Goal: Task Accomplishment & Management: Manage account settings

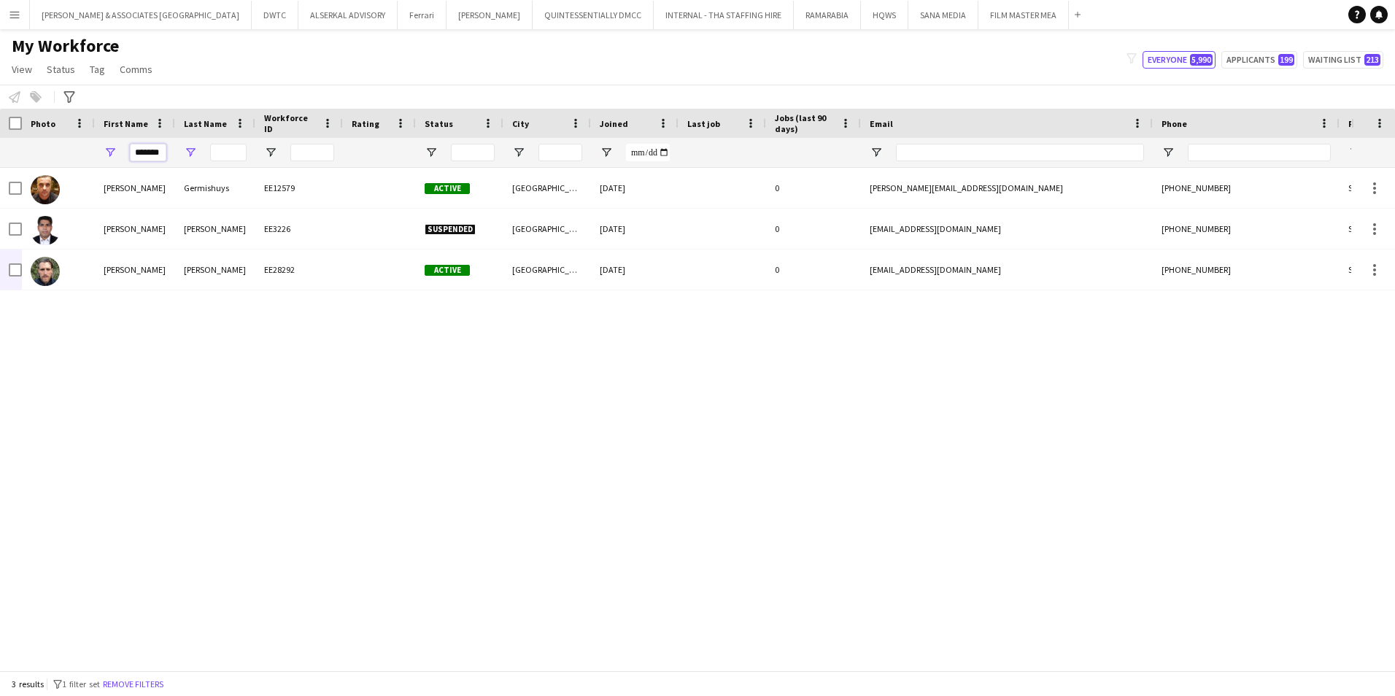
scroll to position [0, 1]
drag, startPoint x: 133, startPoint y: 153, endPoint x: 218, endPoint y: 150, distance: 84.7
click at [212, 152] on div "*******" at bounding box center [791, 152] width 1582 height 29
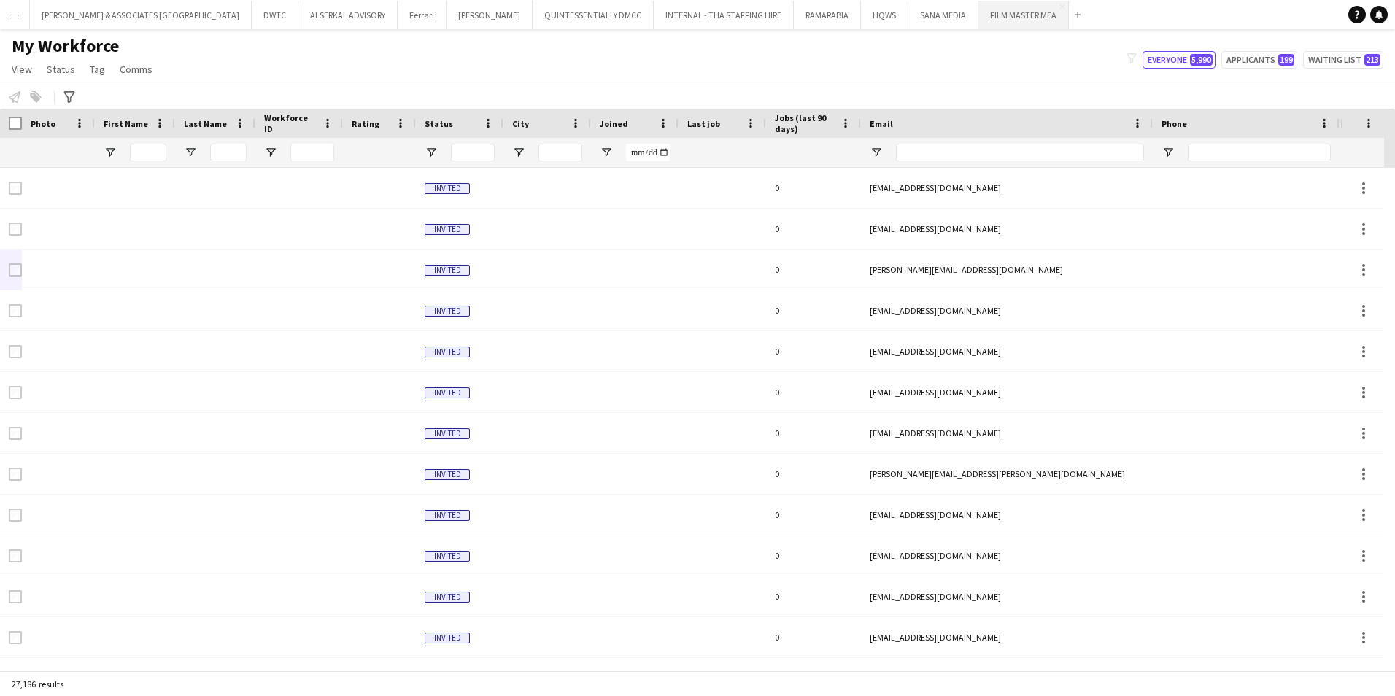
click at [978, 20] on button "FILM MASTER MEA Close" at bounding box center [1023, 15] width 90 height 28
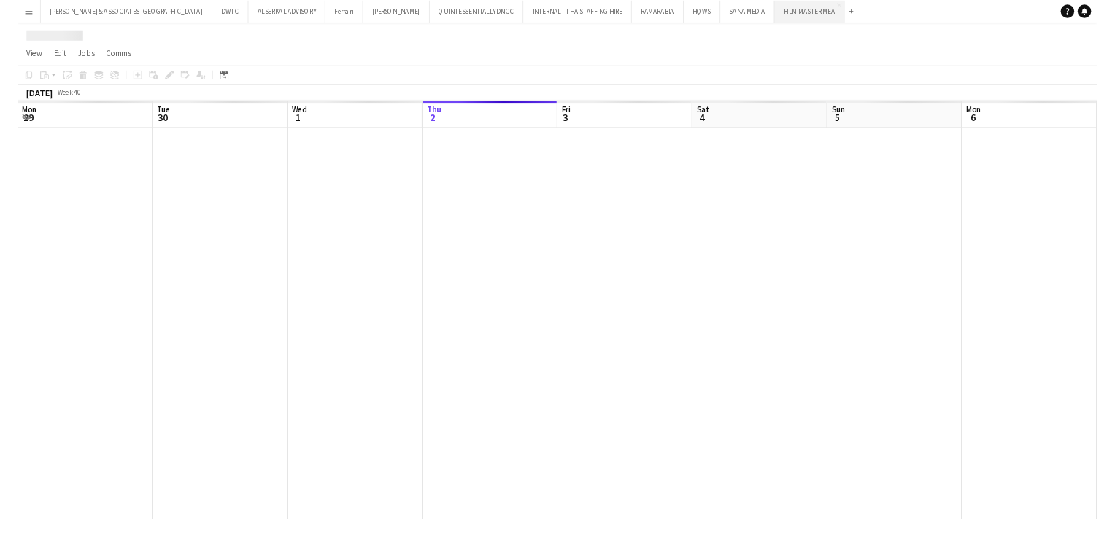
scroll to position [0, 349]
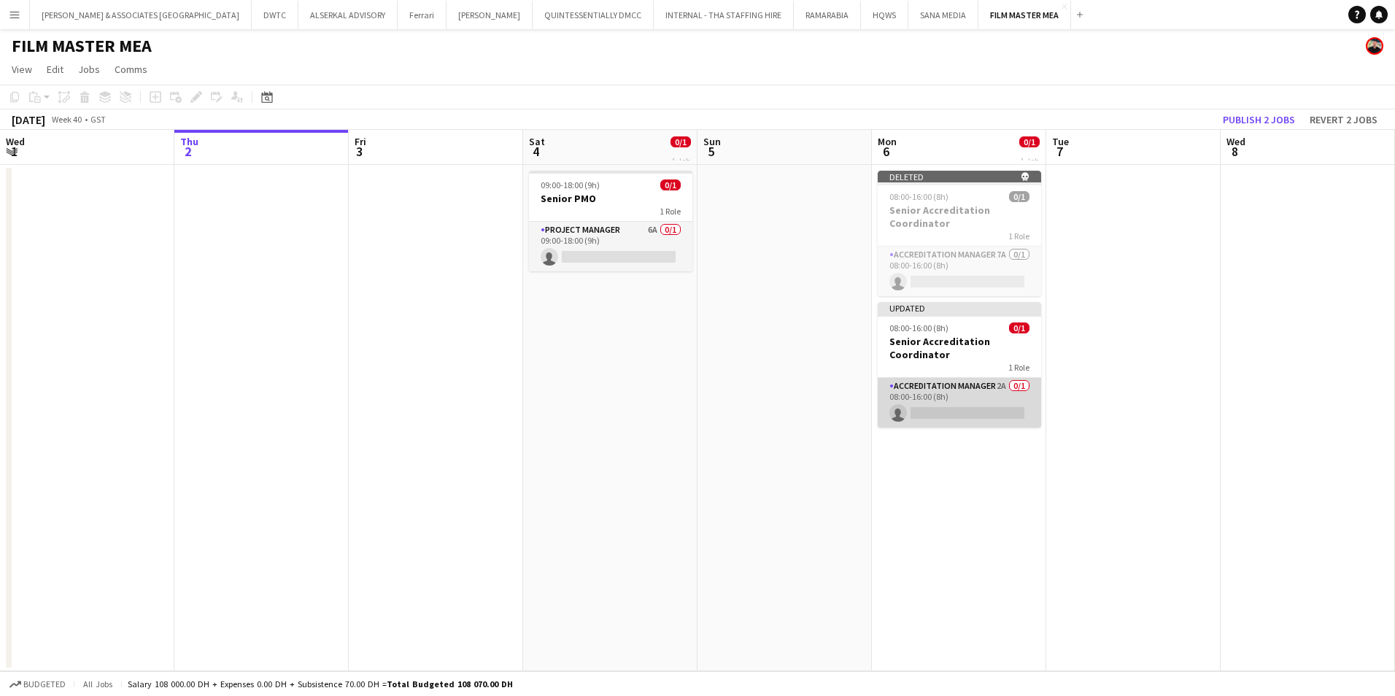
click at [973, 393] on app-card-role "Accreditation Manager 2A 0/1 08:00-16:00 (8h) single-neutral-actions" at bounding box center [959, 403] width 163 height 50
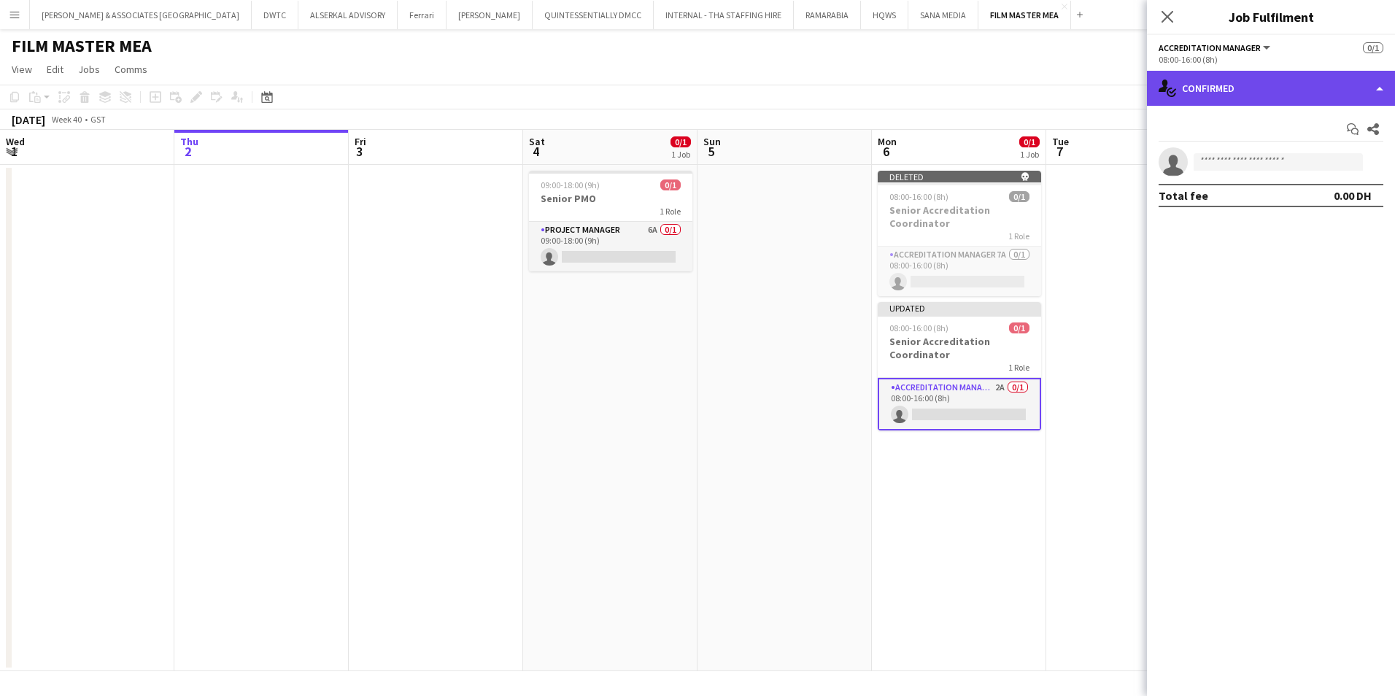
click at [1284, 98] on div "single-neutral-actions-check-2 Confirmed" at bounding box center [1271, 88] width 248 height 35
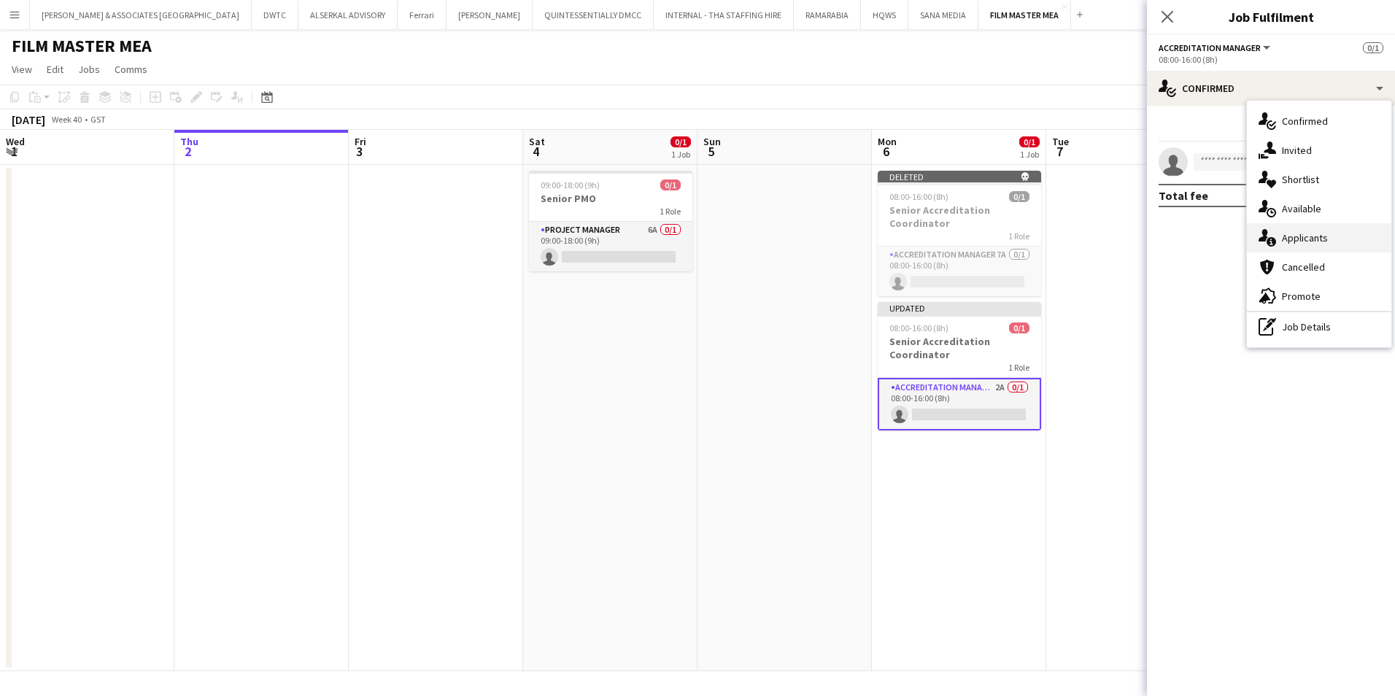
click at [1317, 237] on span "Applicants" at bounding box center [1305, 237] width 46 height 13
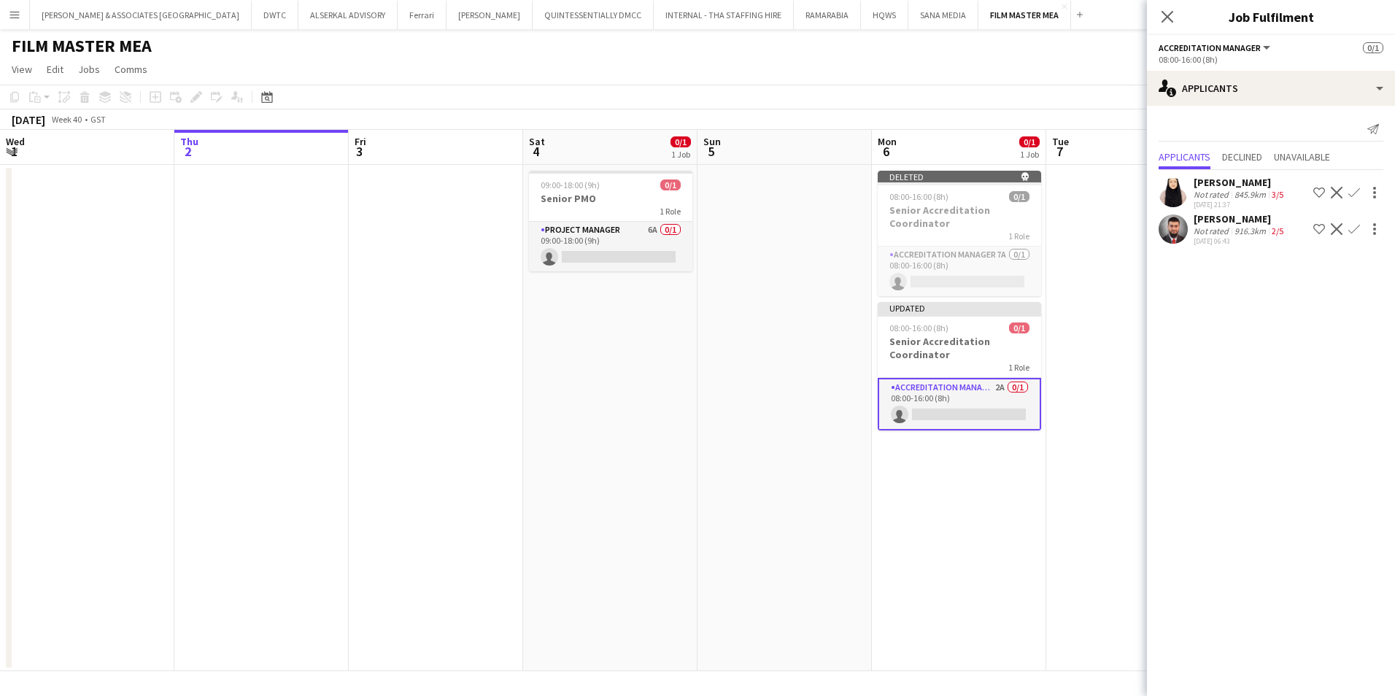
click at [1226, 225] on div "[PERSON_NAME]" at bounding box center [1239, 218] width 93 height 13
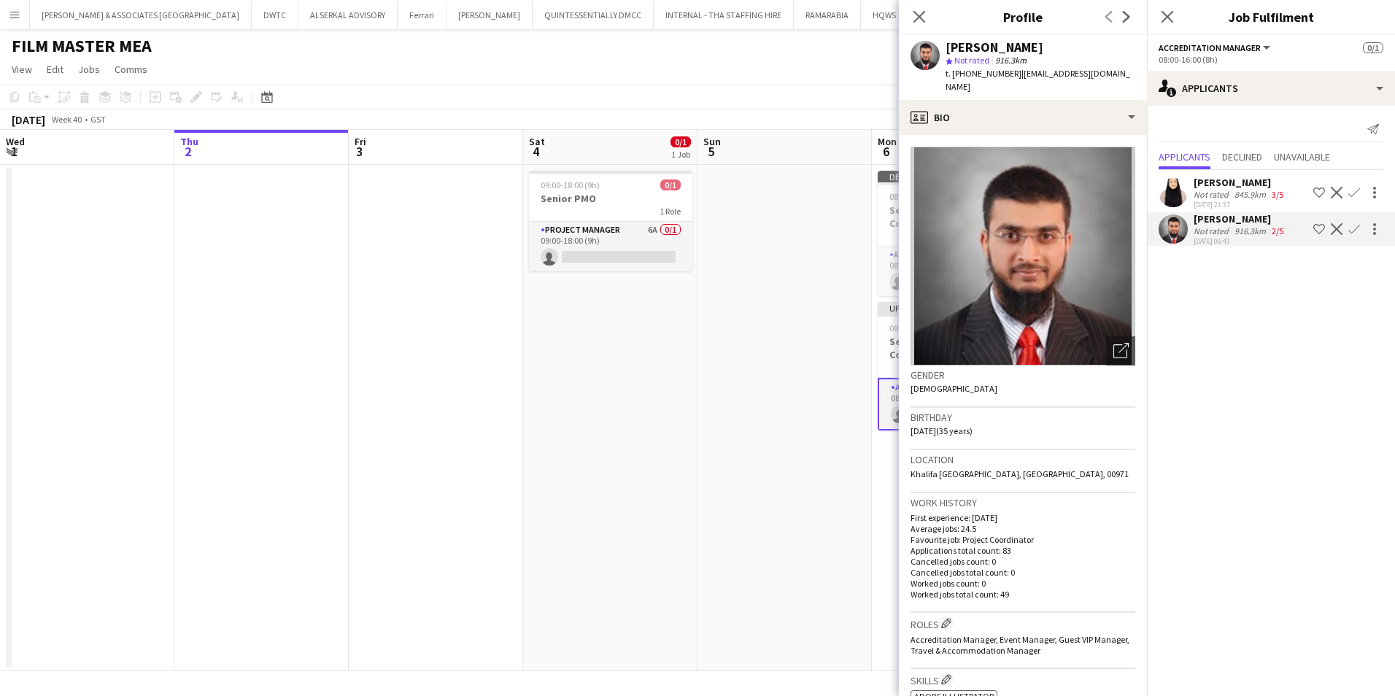
click at [1220, 186] on div "[PERSON_NAME]" at bounding box center [1239, 182] width 93 height 13
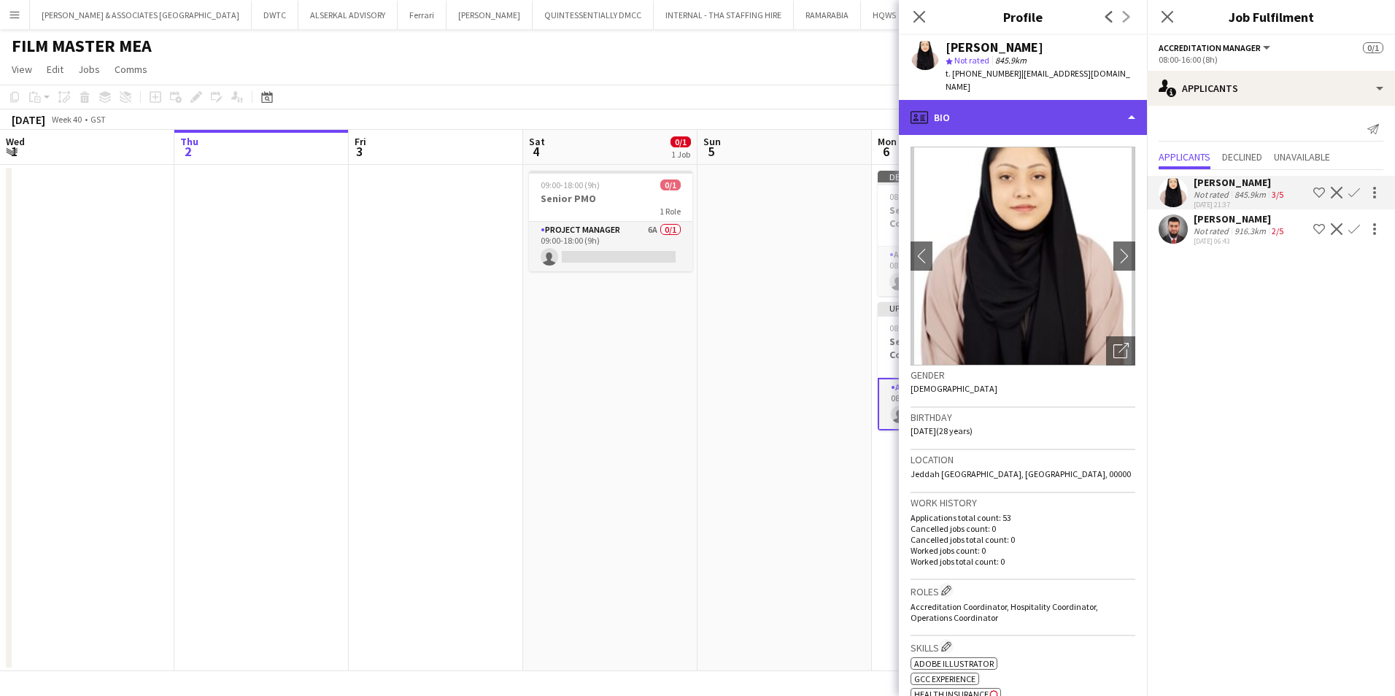
click at [987, 100] on div "profile Bio" at bounding box center [1023, 117] width 248 height 35
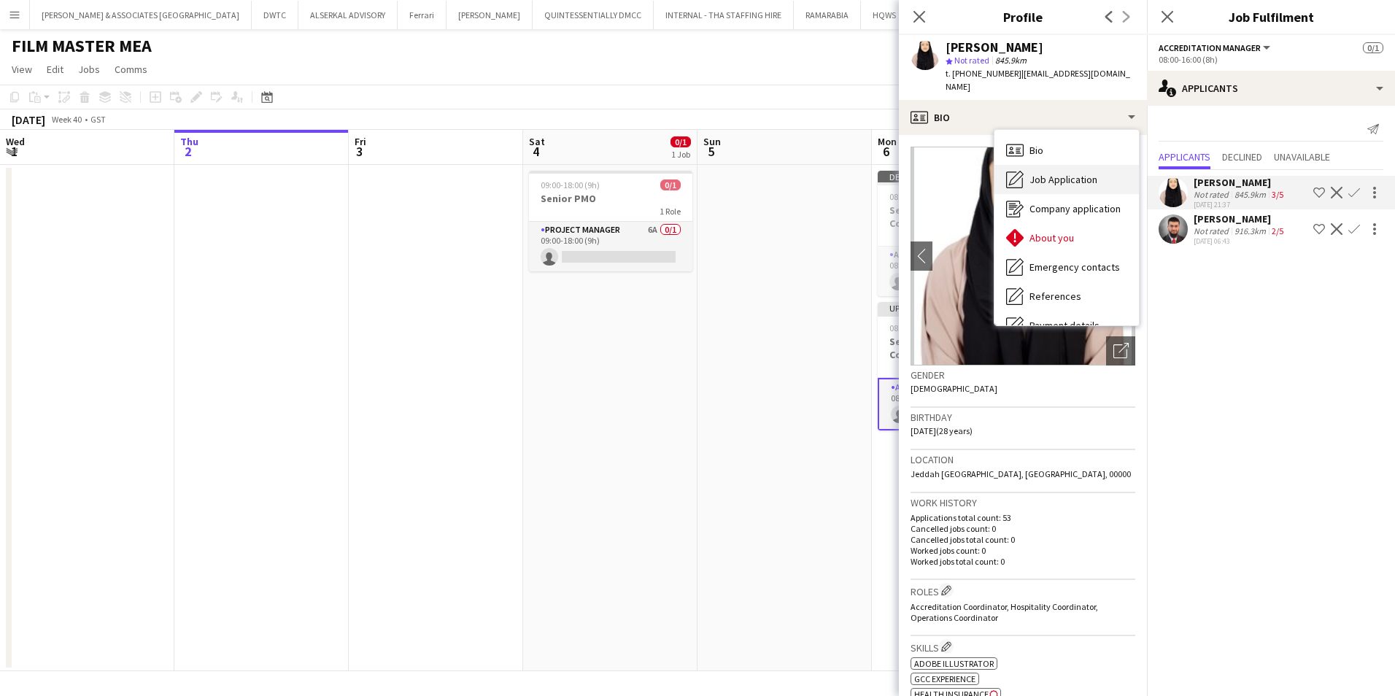
click at [1059, 179] on div "Job Application Job Application" at bounding box center [1066, 179] width 144 height 29
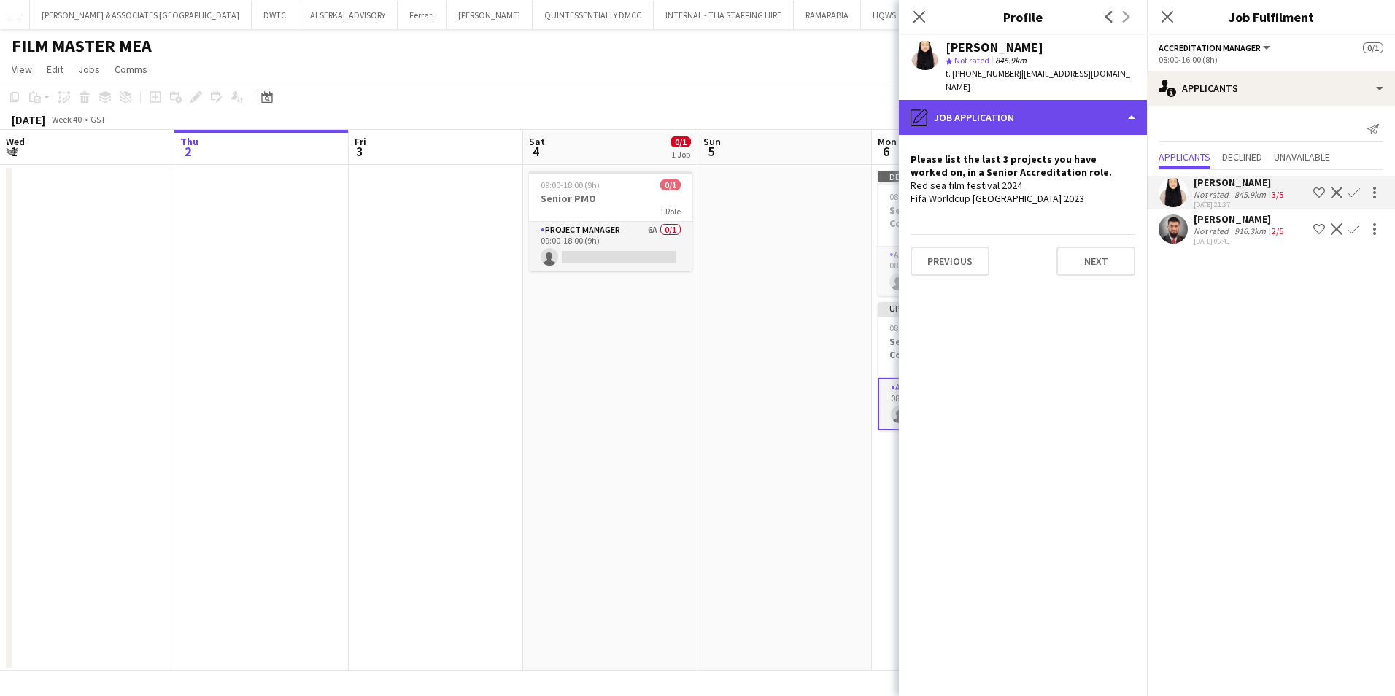
click at [1003, 107] on div "pencil4 Job Application" at bounding box center [1023, 117] width 248 height 35
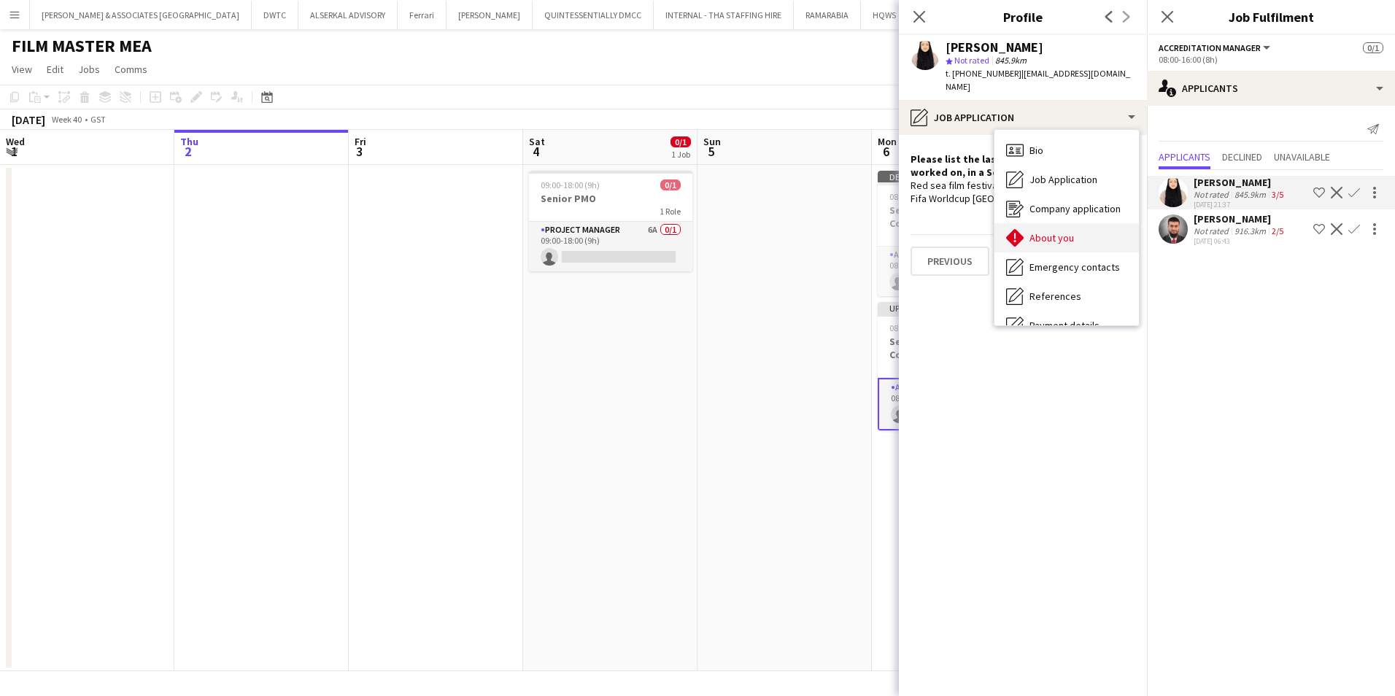
click at [1066, 231] on span "About you" at bounding box center [1051, 237] width 44 height 13
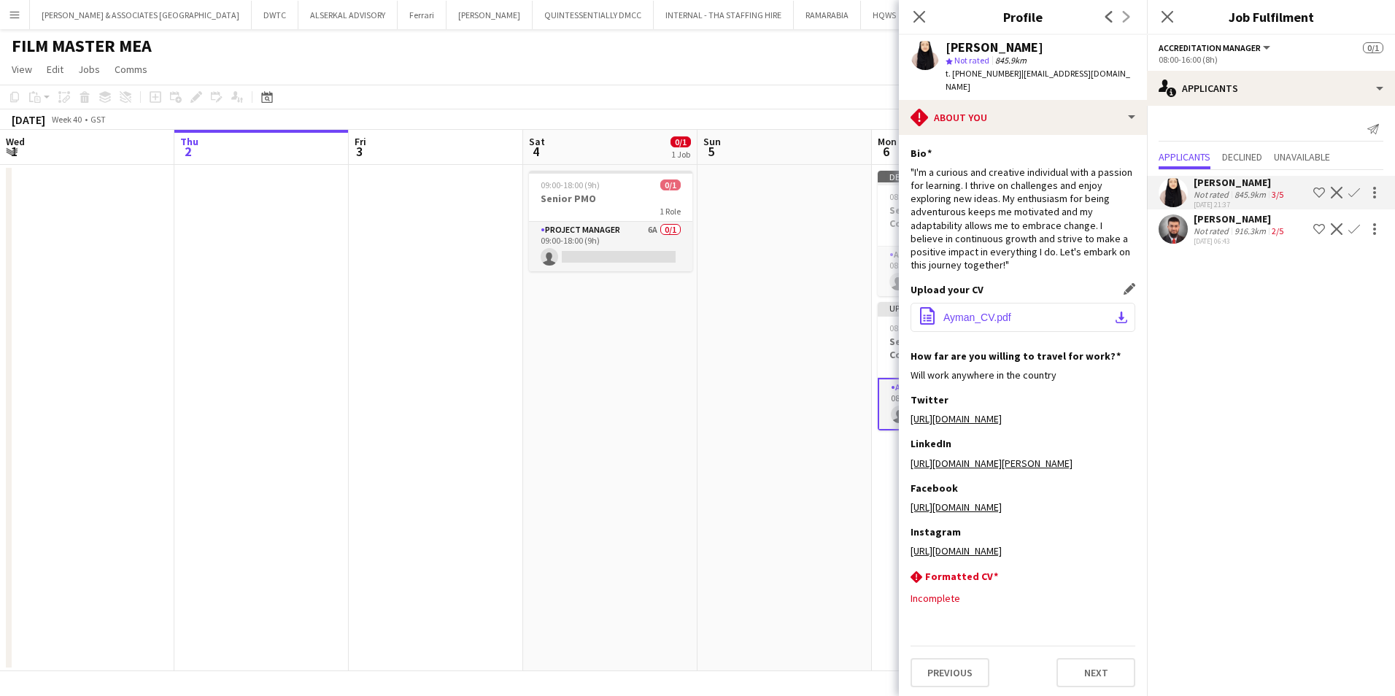
click at [1010, 302] on div "Upload your CV Edit this field office-file-sheet Ayman_CV.pdf download-bottom" at bounding box center [1022, 316] width 225 height 66
drag, startPoint x: 1010, startPoint y: 303, endPoint x: 980, endPoint y: 303, distance: 29.9
click at [980, 311] on span "Ayman_CV.pdf" at bounding box center [977, 317] width 68 height 12
click at [915, 15] on icon "Close pop-in" at bounding box center [919, 16] width 14 height 14
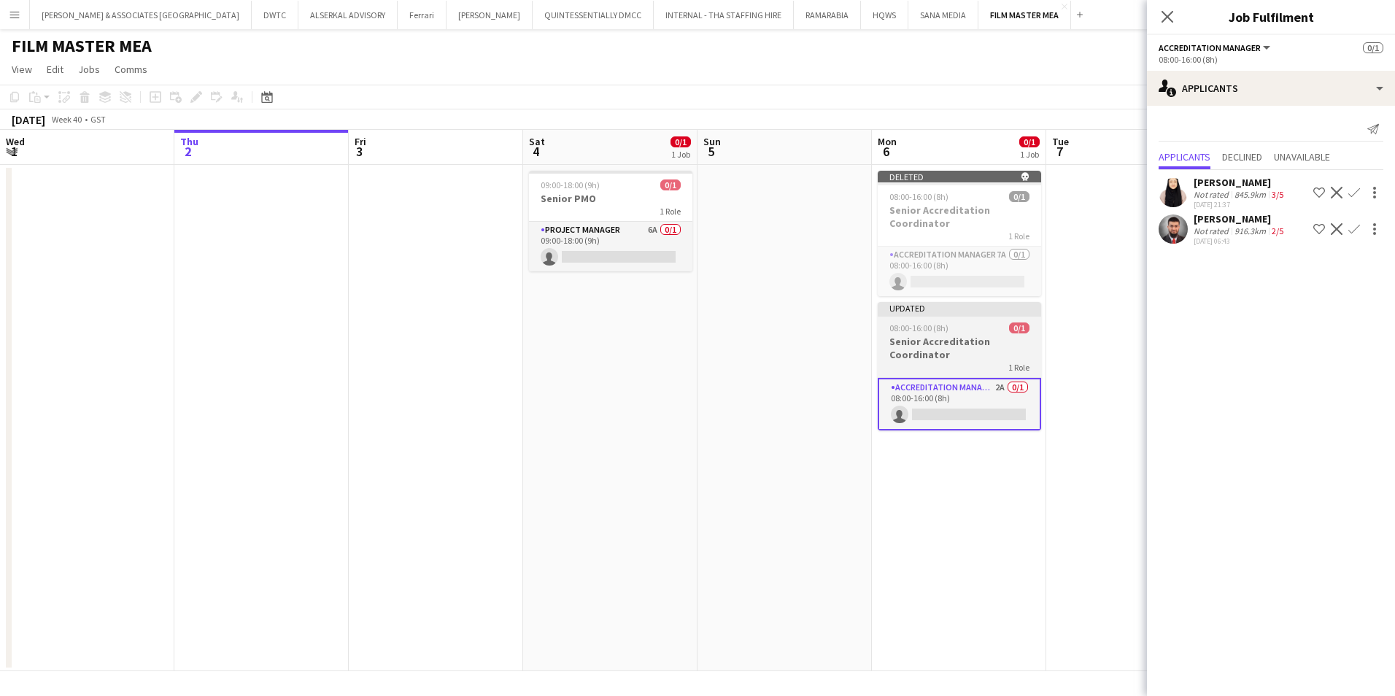
click at [968, 311] on div "Updated" at bounding box center [959, 308] width 163 height 12
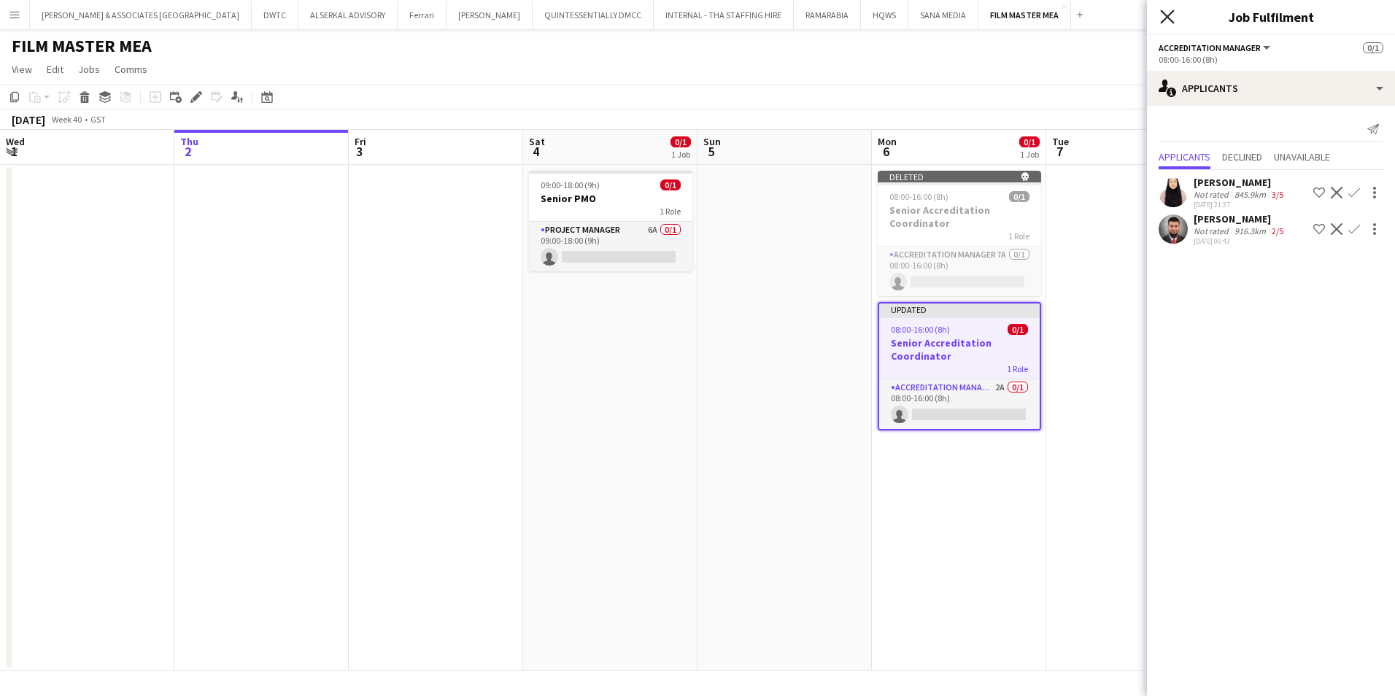
click at [1169, 18] on icon at bounding box center [1167, 16] width 14 height 14
